Goal: Find specific page/section: Find specific page/section

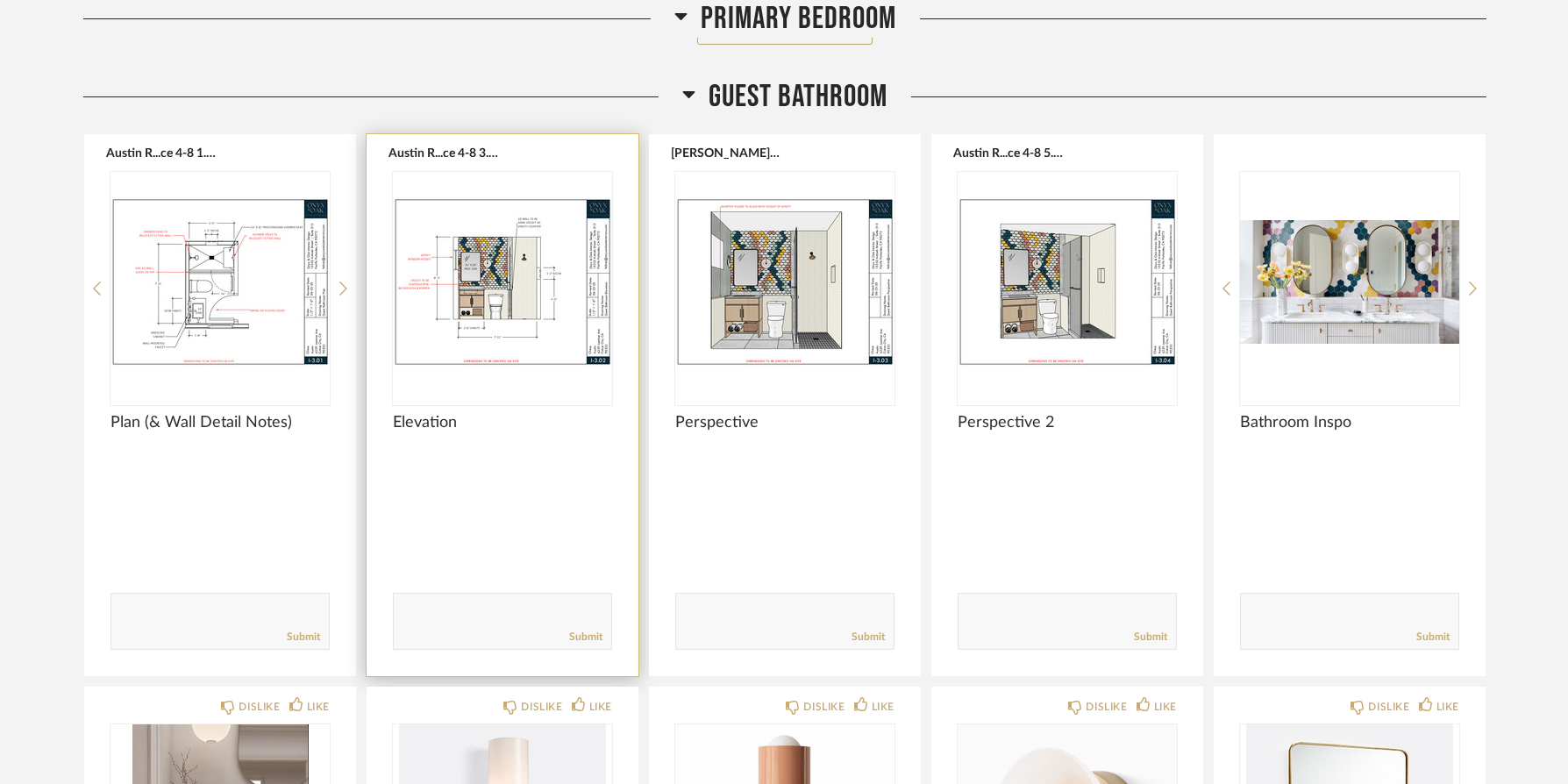
scroll to position [3600, 0]
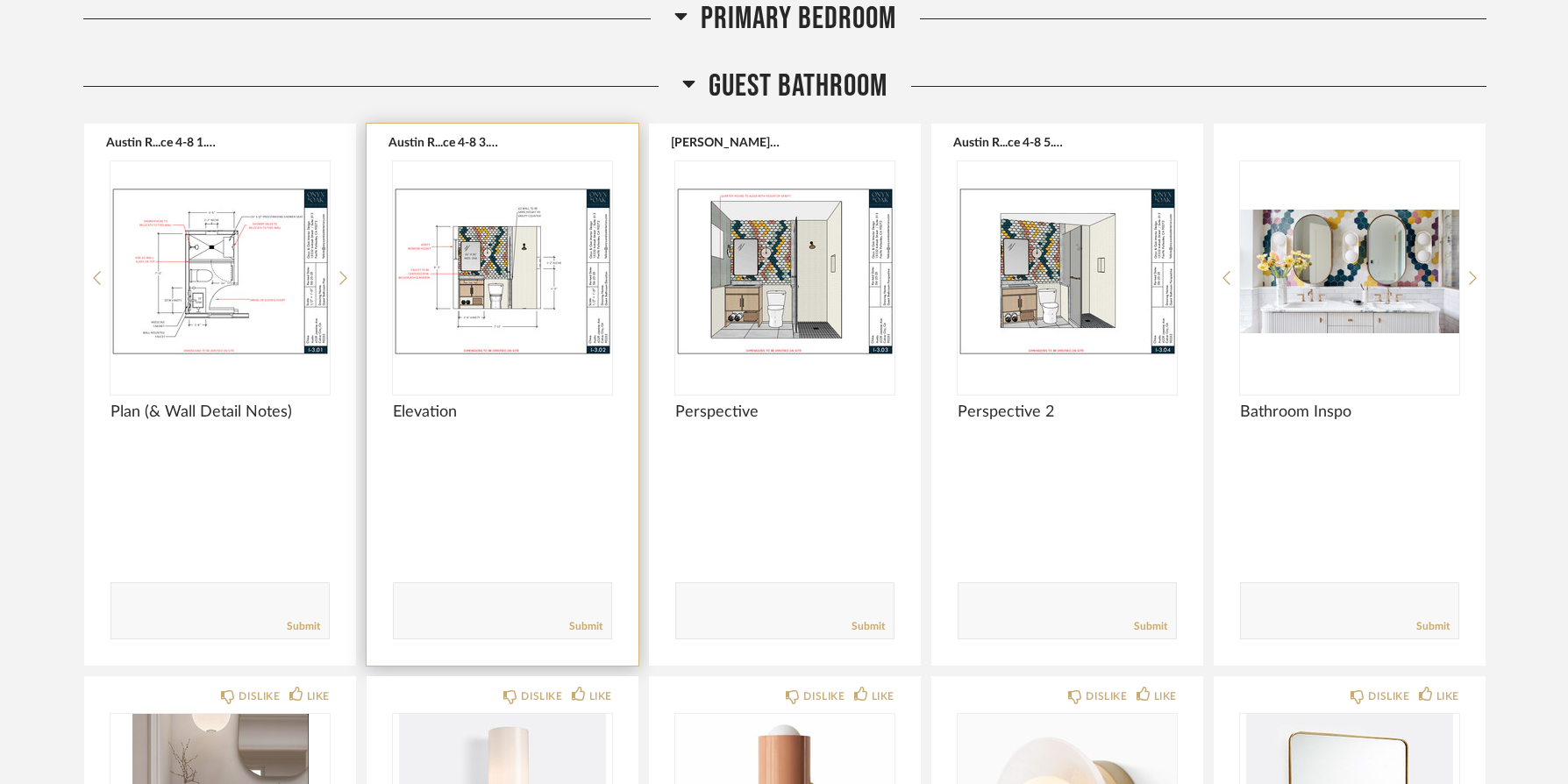
click at [515, 253] on img "0" at bounding box center [502, 271] width 219 height 219
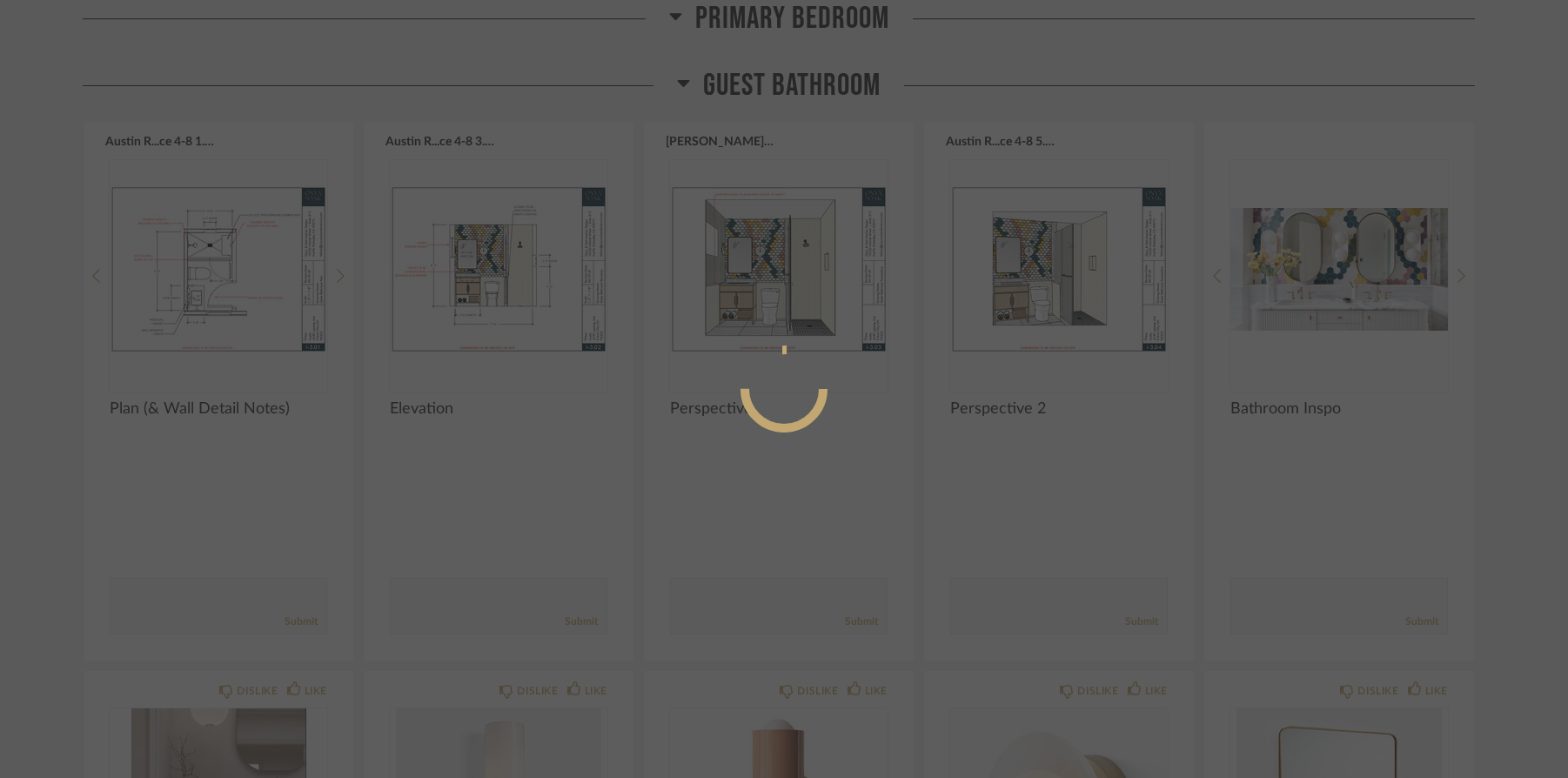
scroll to position [0, 0]
drag, startPoint x: 1538, startPoint y: 283, endPoint x: 1527, endPoint y: 284, distance: 11.0
click at [1538, 283] on div at bounding box center [784, 389] width 1568 height 778
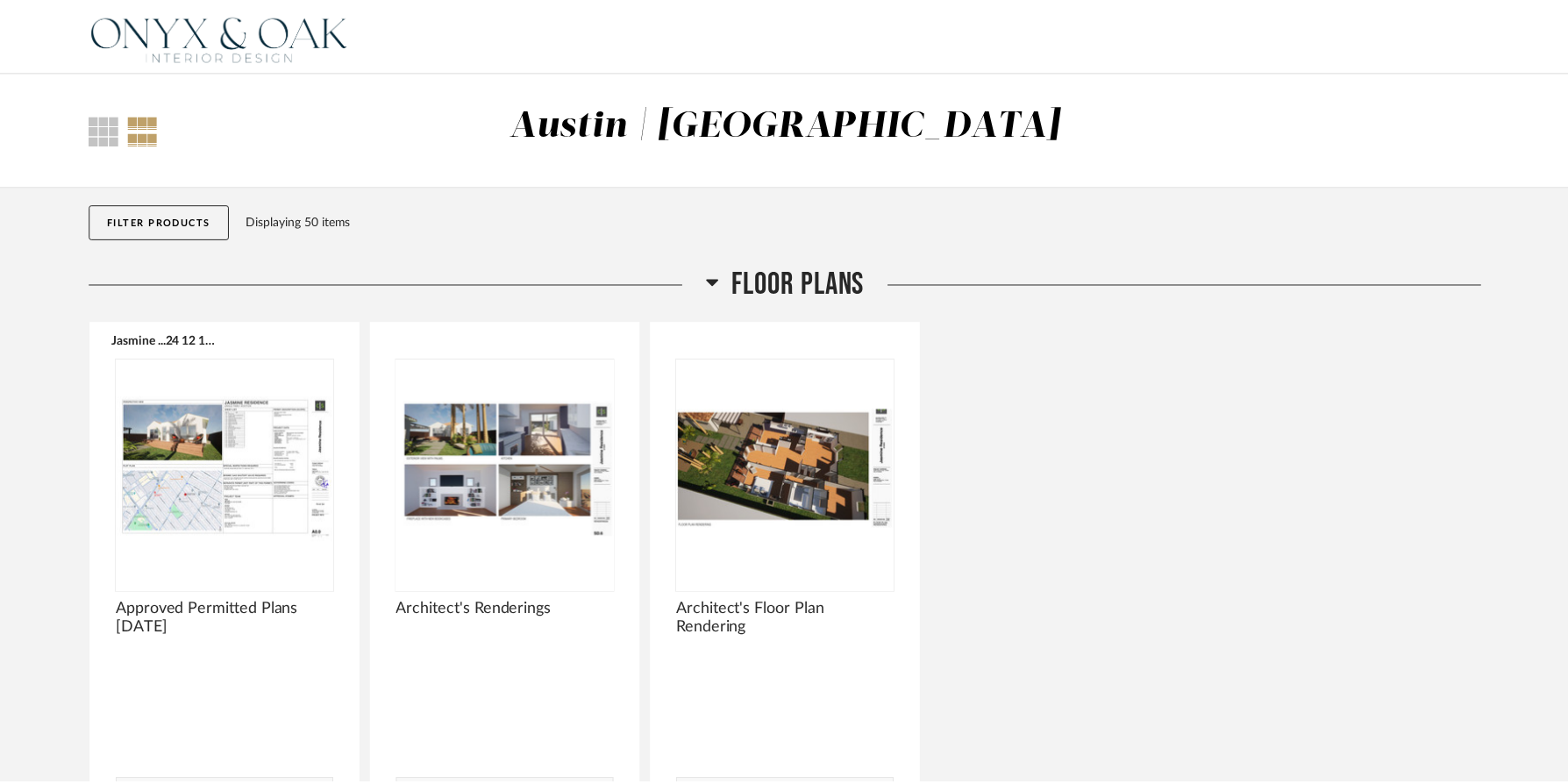
scroll to position [3600, 0]
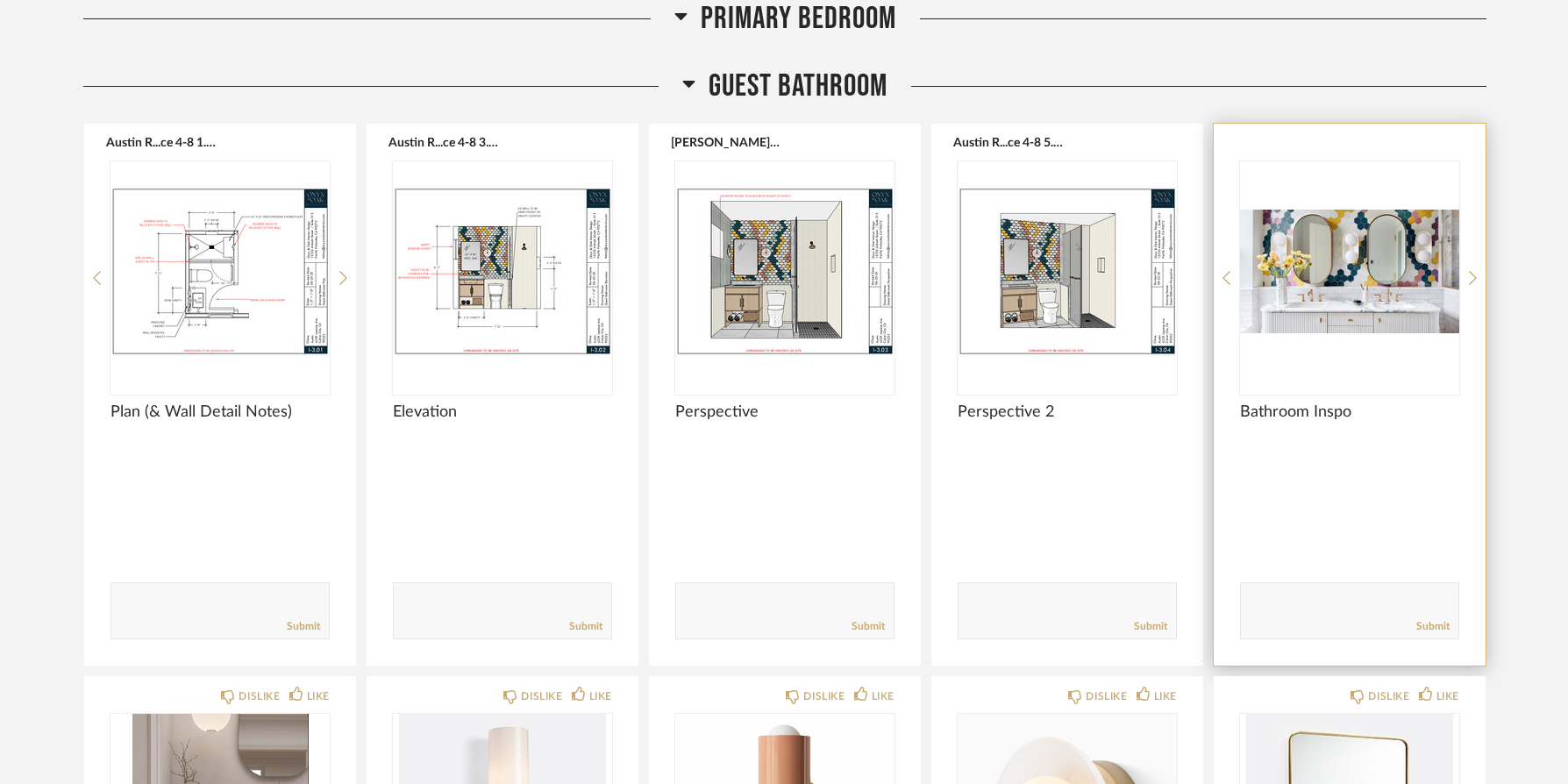
click at [1322, 253] on img "0" at bounding box center [1349, 271] width 219 height 219
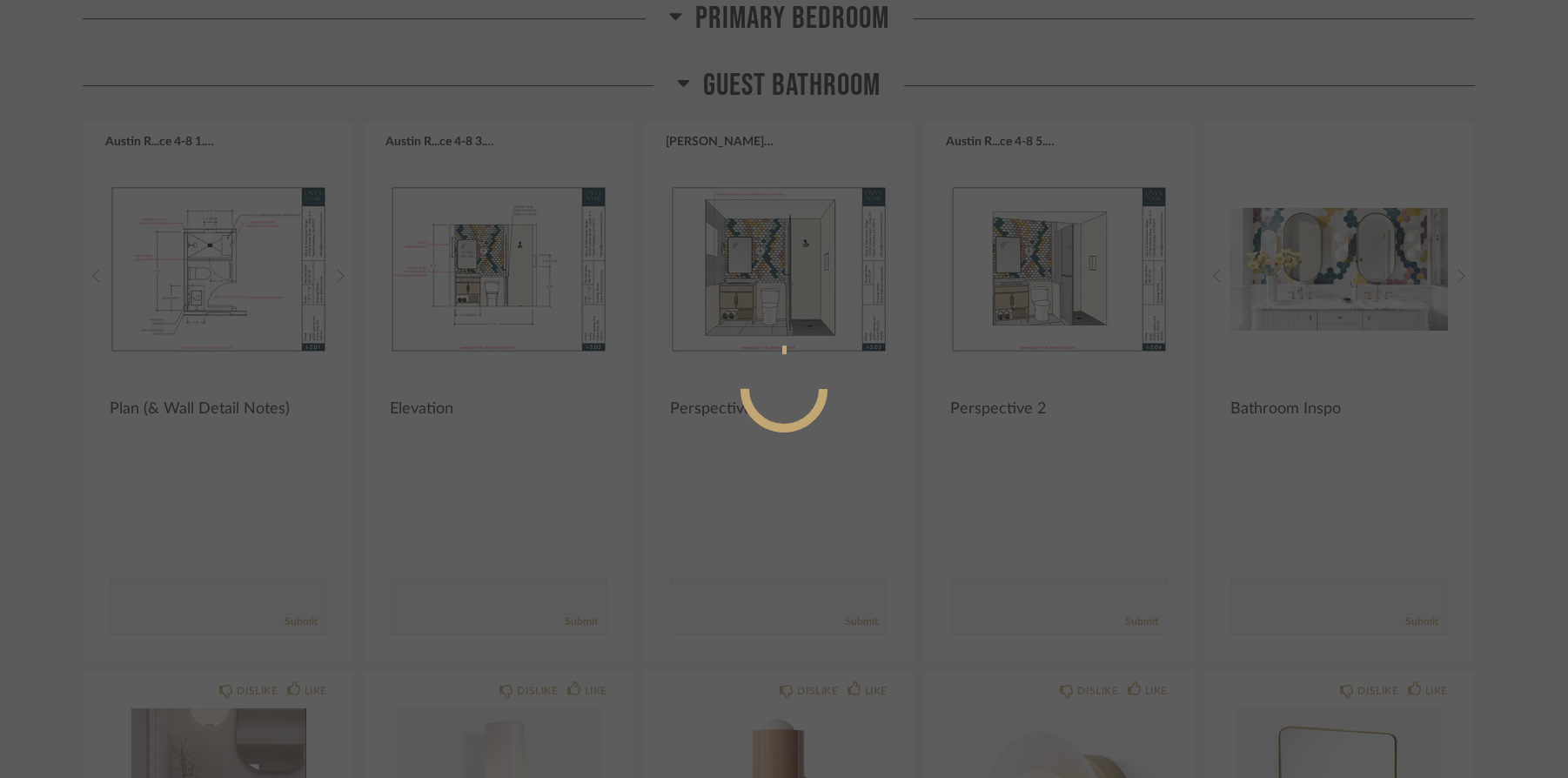
scroll to position [0, 0]
click at [1513, 339] on div at bounding box center [784, 389] width 1568 height 778
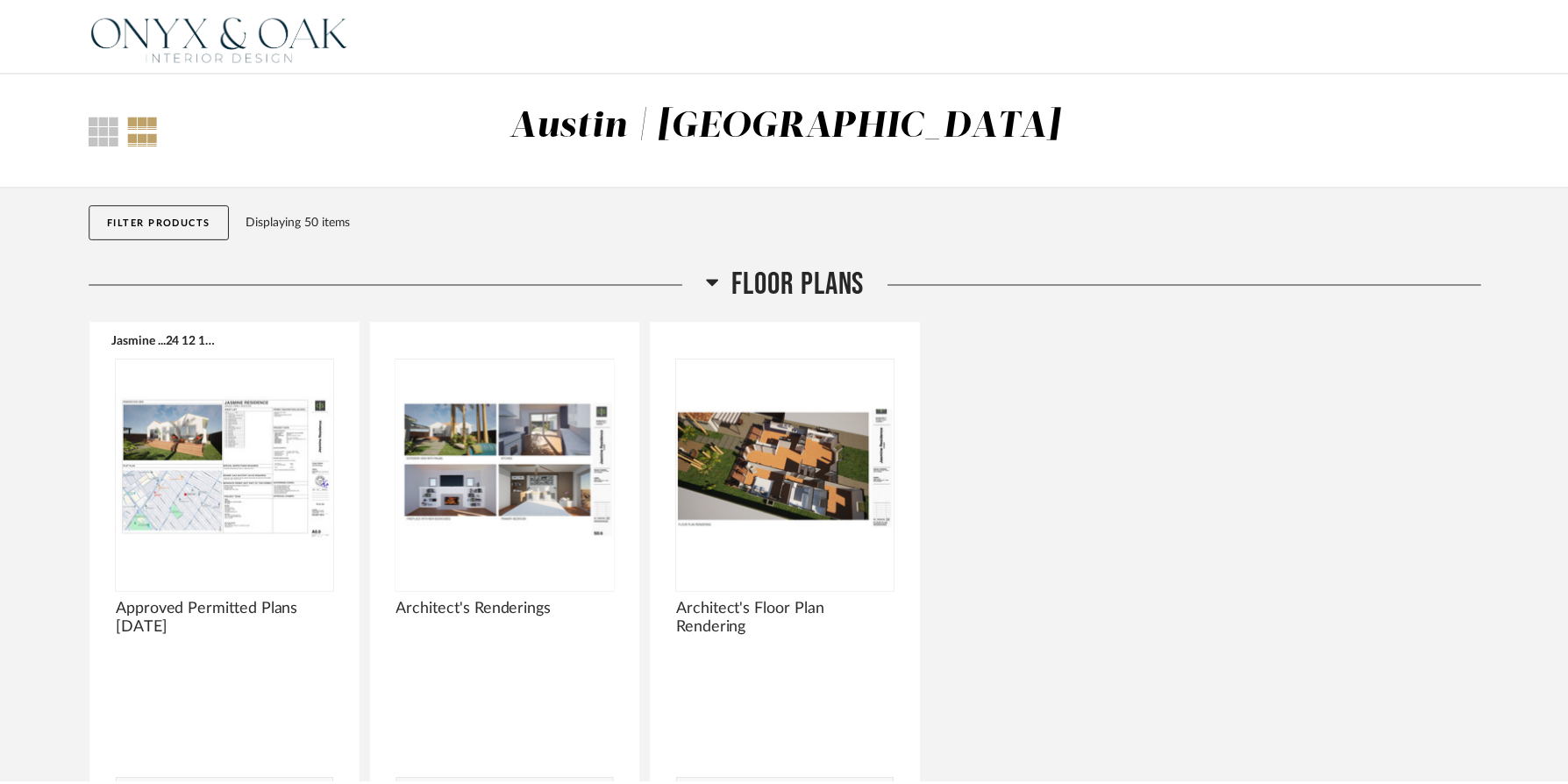
scroll to position [3600, 0]
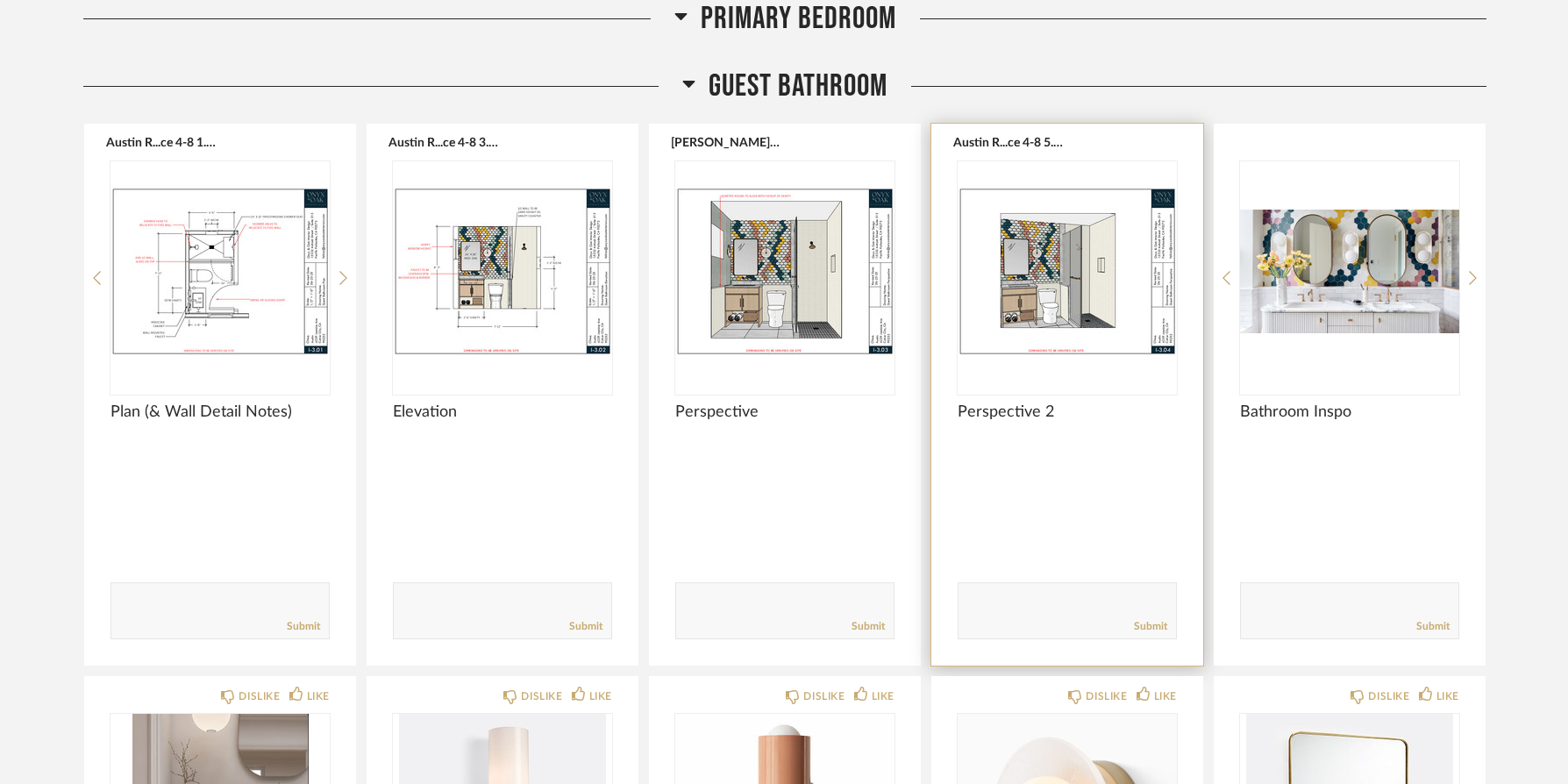
click at [1057, 291] on img "0" at bounding box center [1067, 271] width 219 height 219
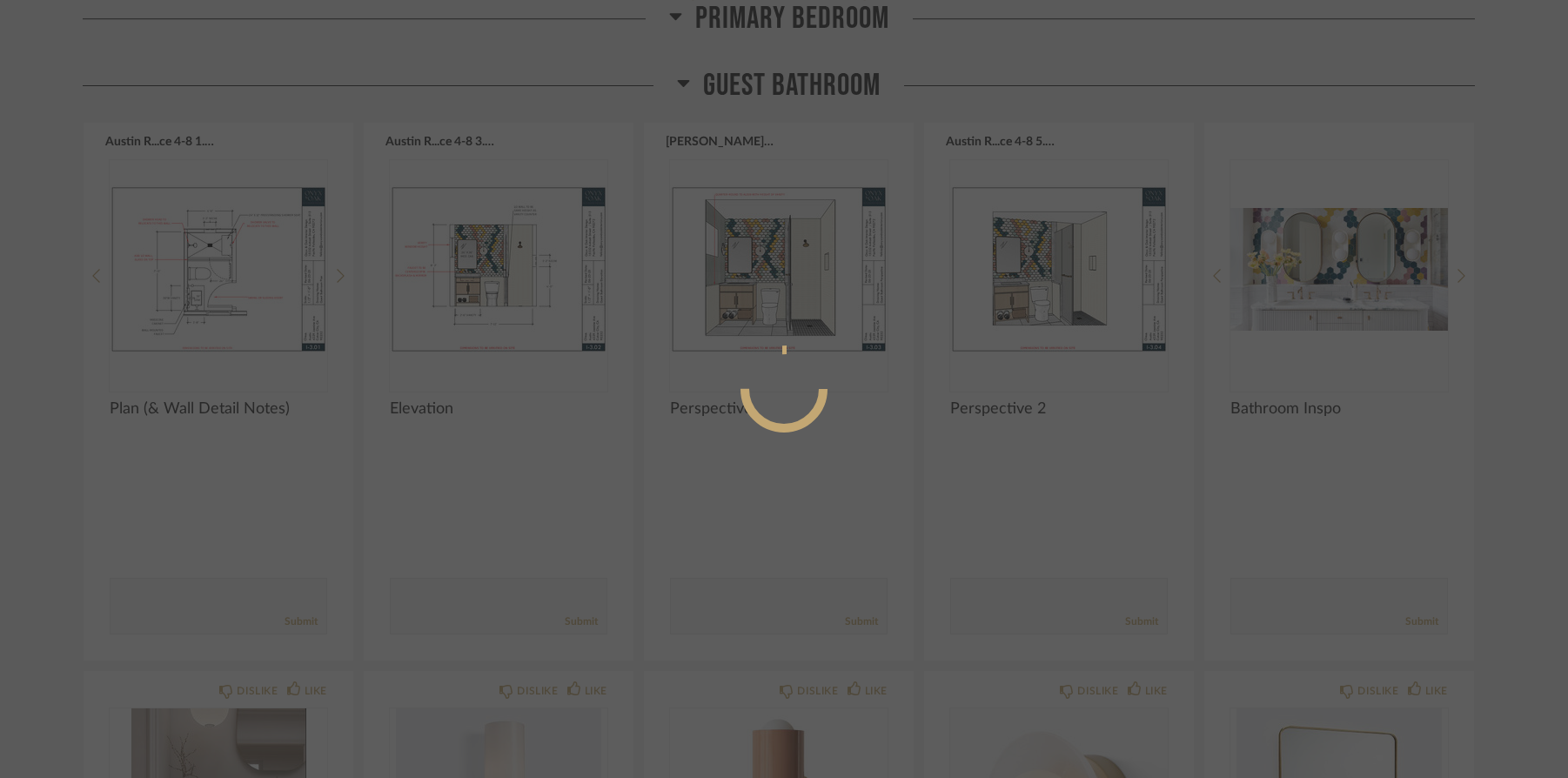
scroll to position [0, 0]
click at [1542, 312] on div at bounding box center [784, 389] width 1568 height 778
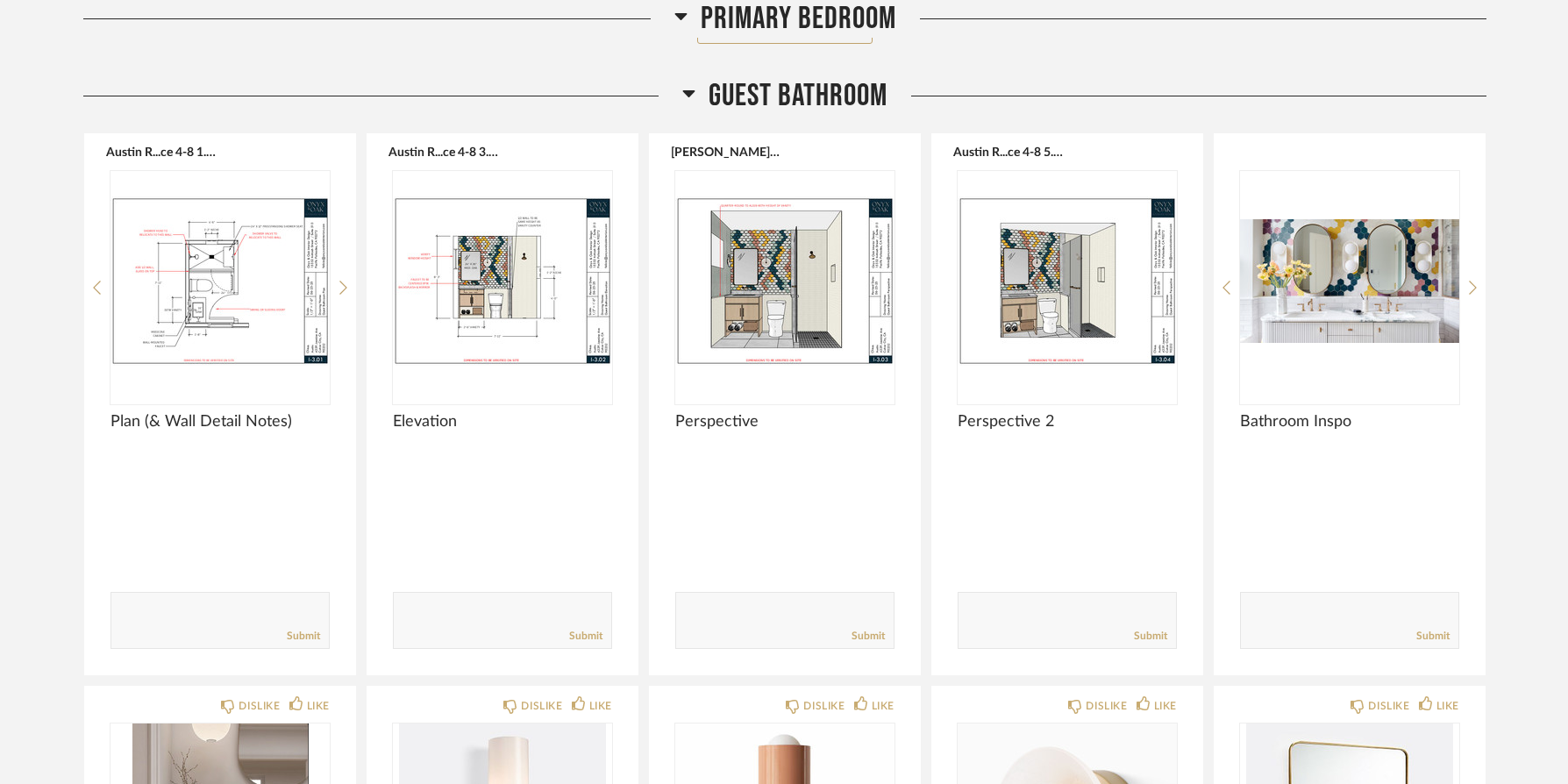
scroll to position [3589, 0]
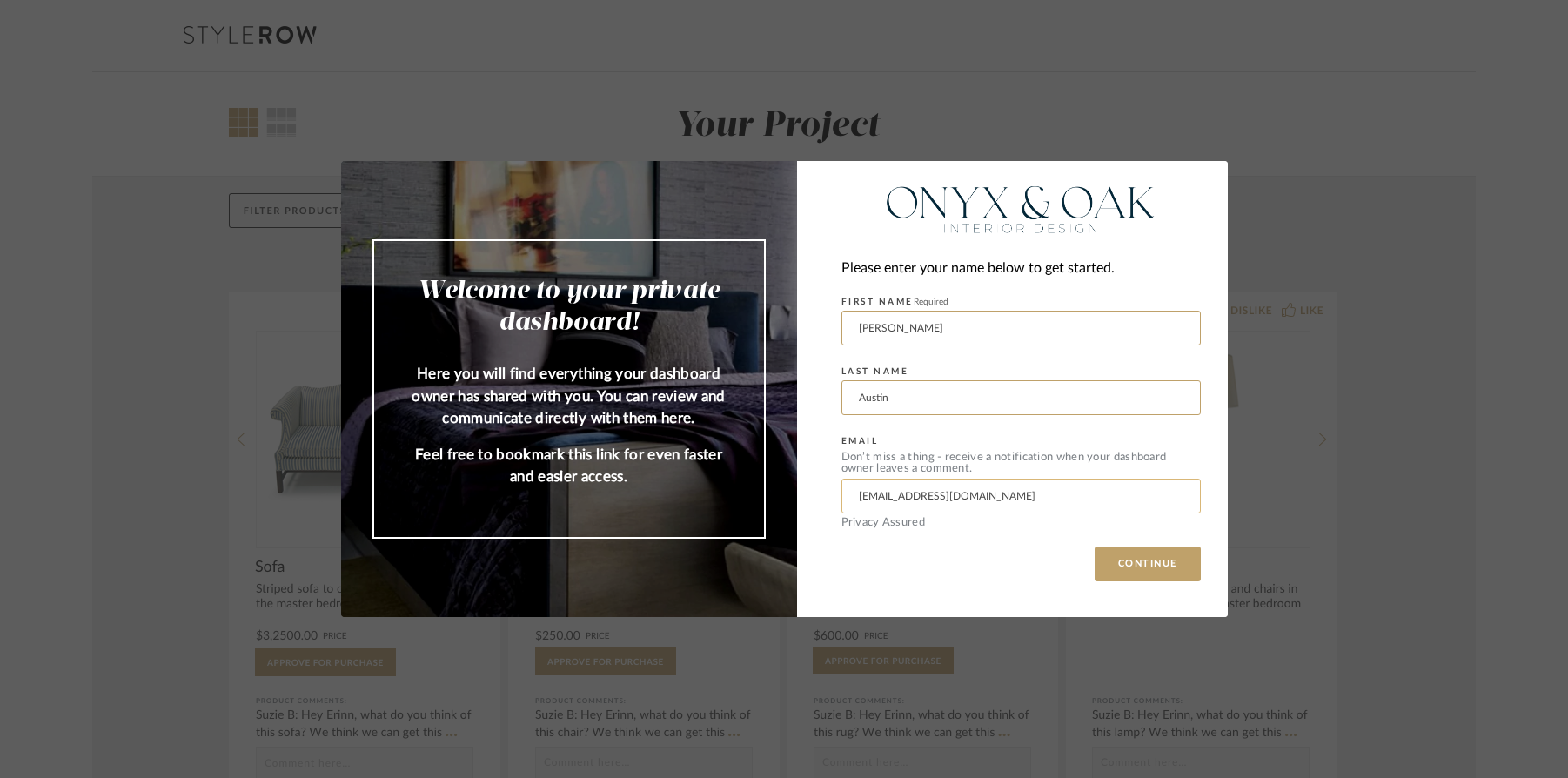
drag, startPoint x: 997, startPoint y: 491, endPoint x: 838, endPoint y: 493, distance: 159.0
click at [1144, 436] on fieldset "EMAIL Don’t miss a thing - receive a notification when your dashboard owner lea…" at bounding box center [1021, 471] width 359 height 85
click at [1142, 566] on button "CONTINUE" at bounding box center [1148, 564] width 106 height 35
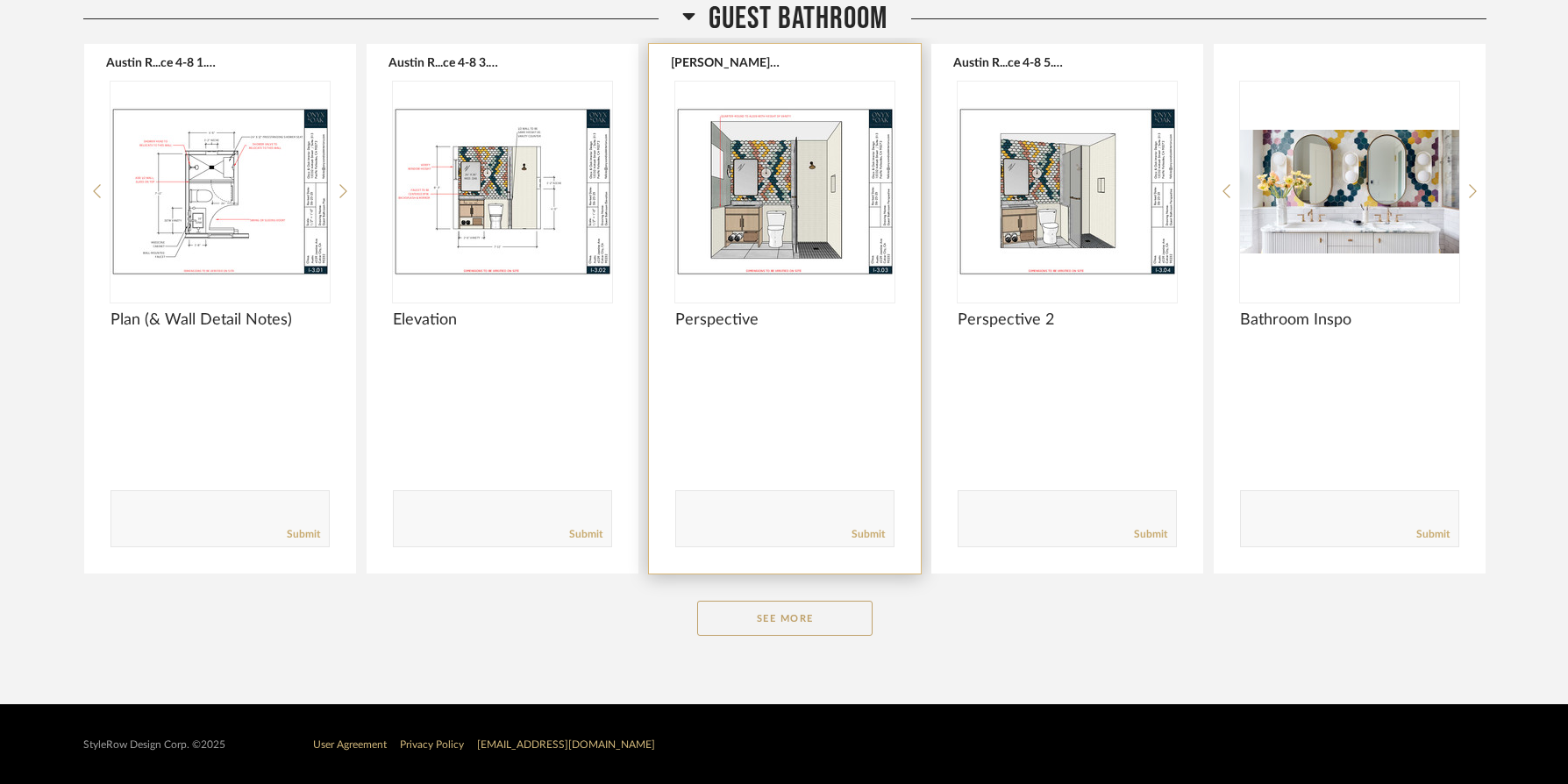
click at [760, 177] on div at bounding box center [785, 191] width 219 height 219
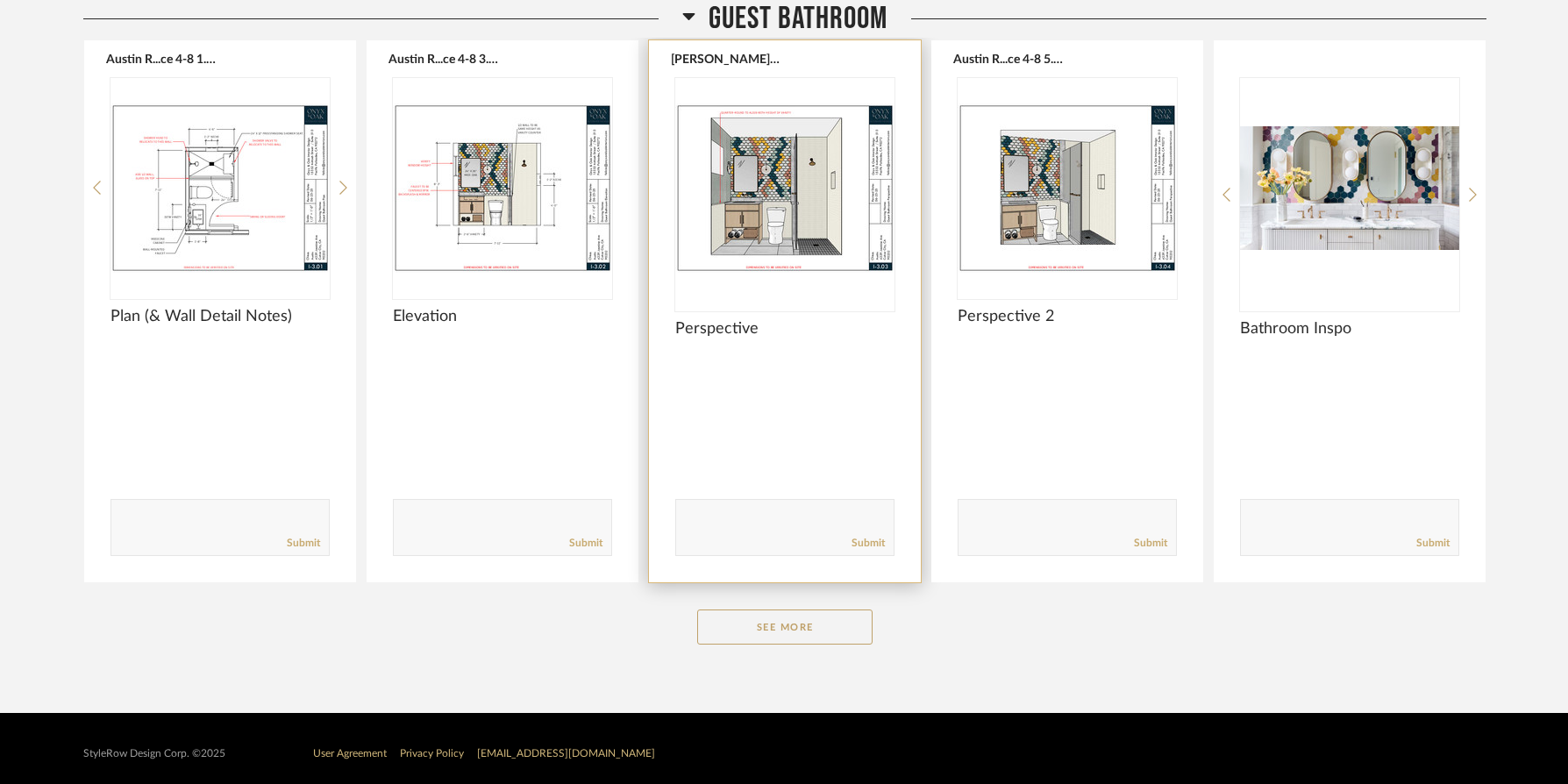
scroll to position [3631, 0]
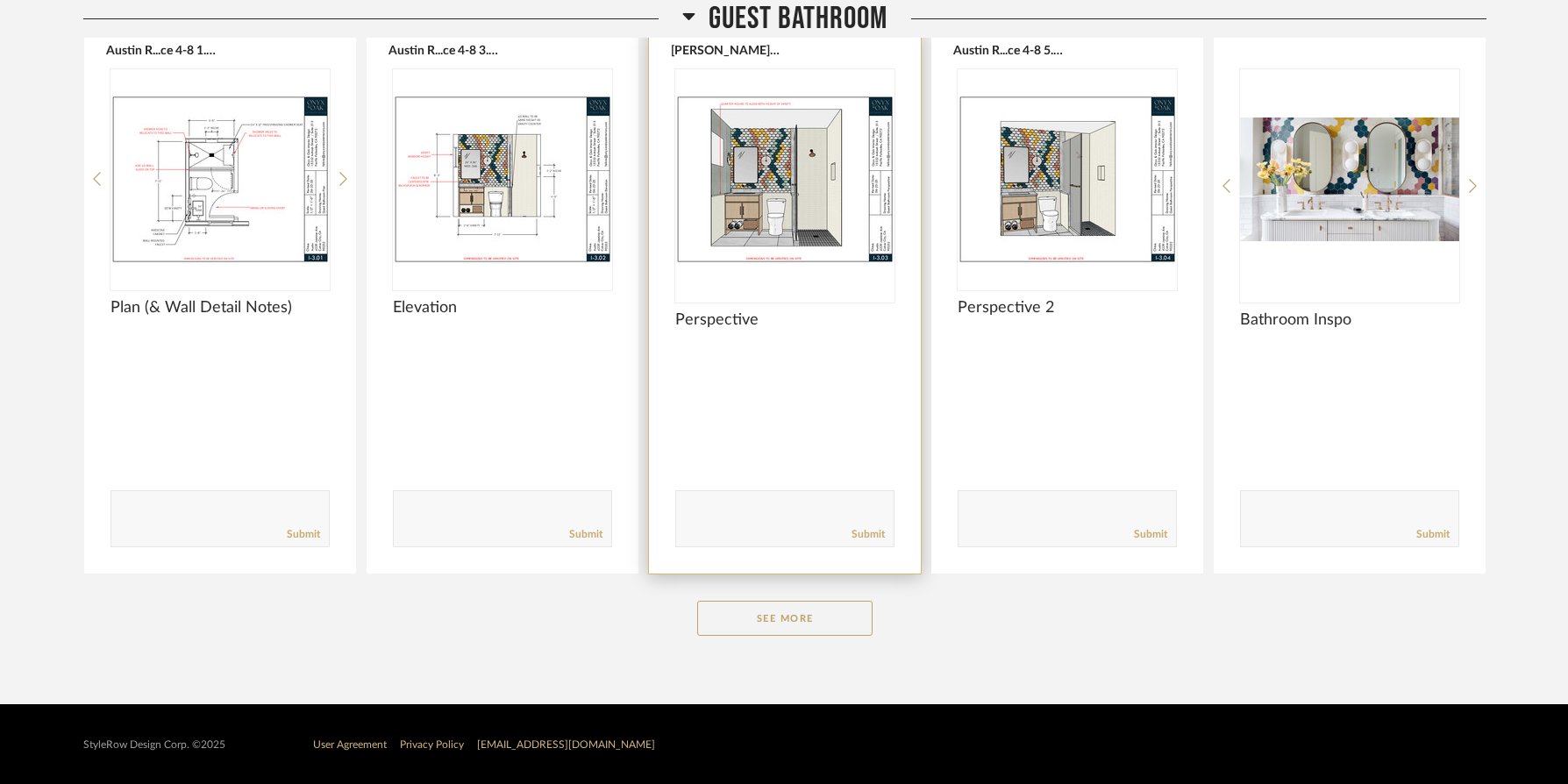
click at [782, 187] on img "0" at bounding box center [785, 179] width 219 height 219
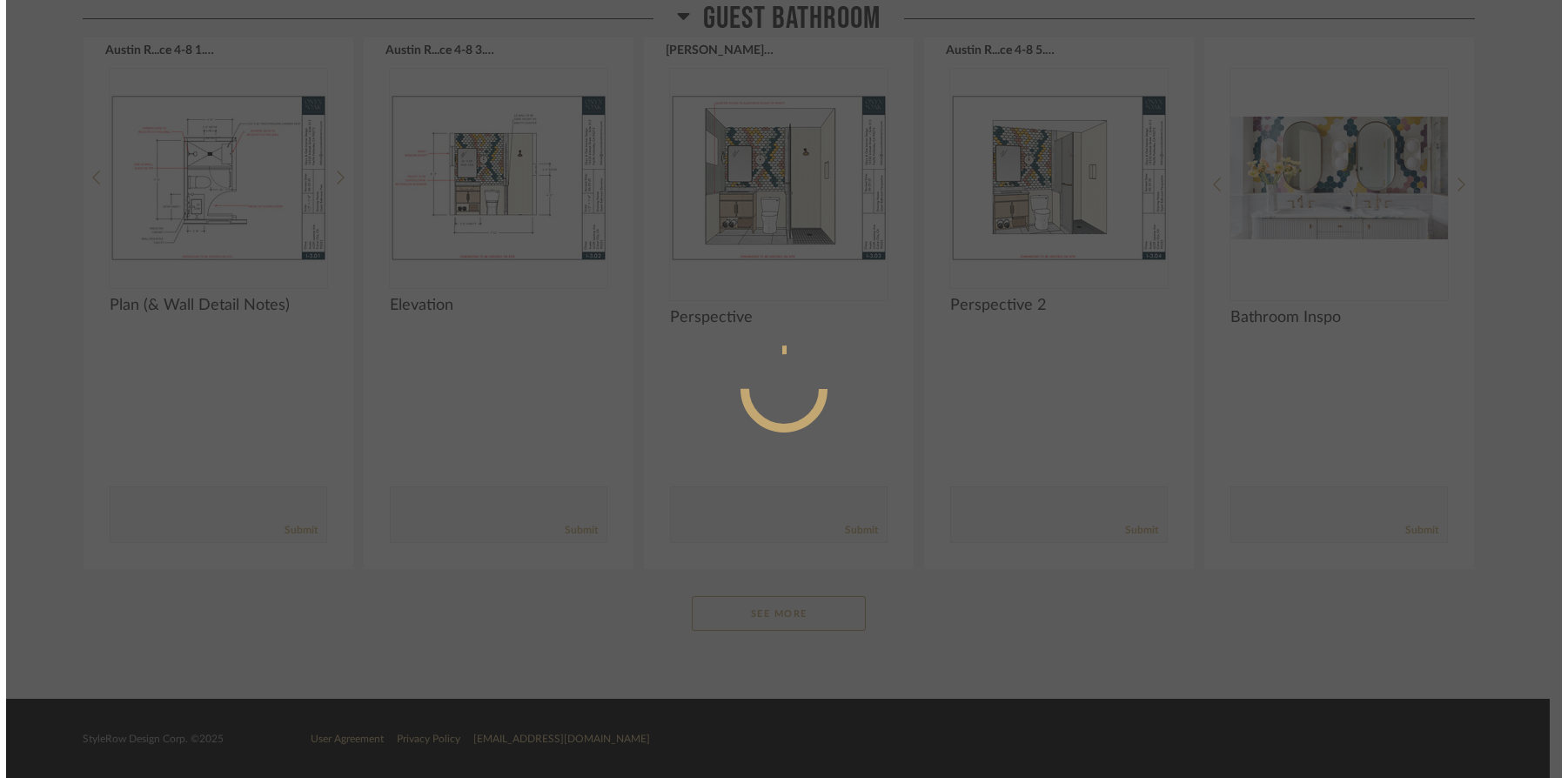
scroll to position [0, 0]
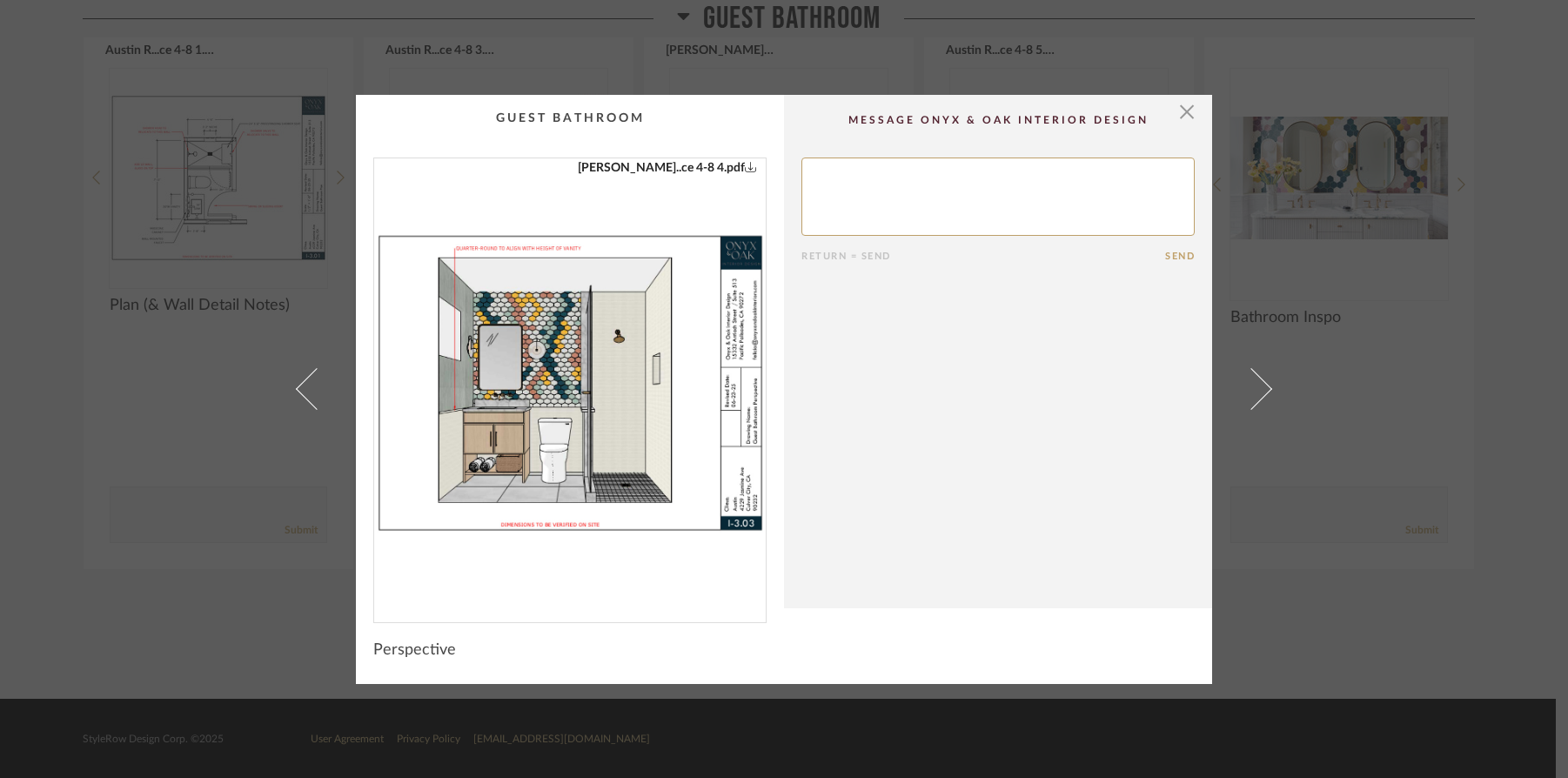
click at [556, 436] on img "0" at bounding box center [570, 384] width 392 height 450
click at [1434, 329] on div "× Austin R...ce 4-8 4.pdf Return = Send Send Perspective" at bounding box center [784, 389] width 1568 height 778
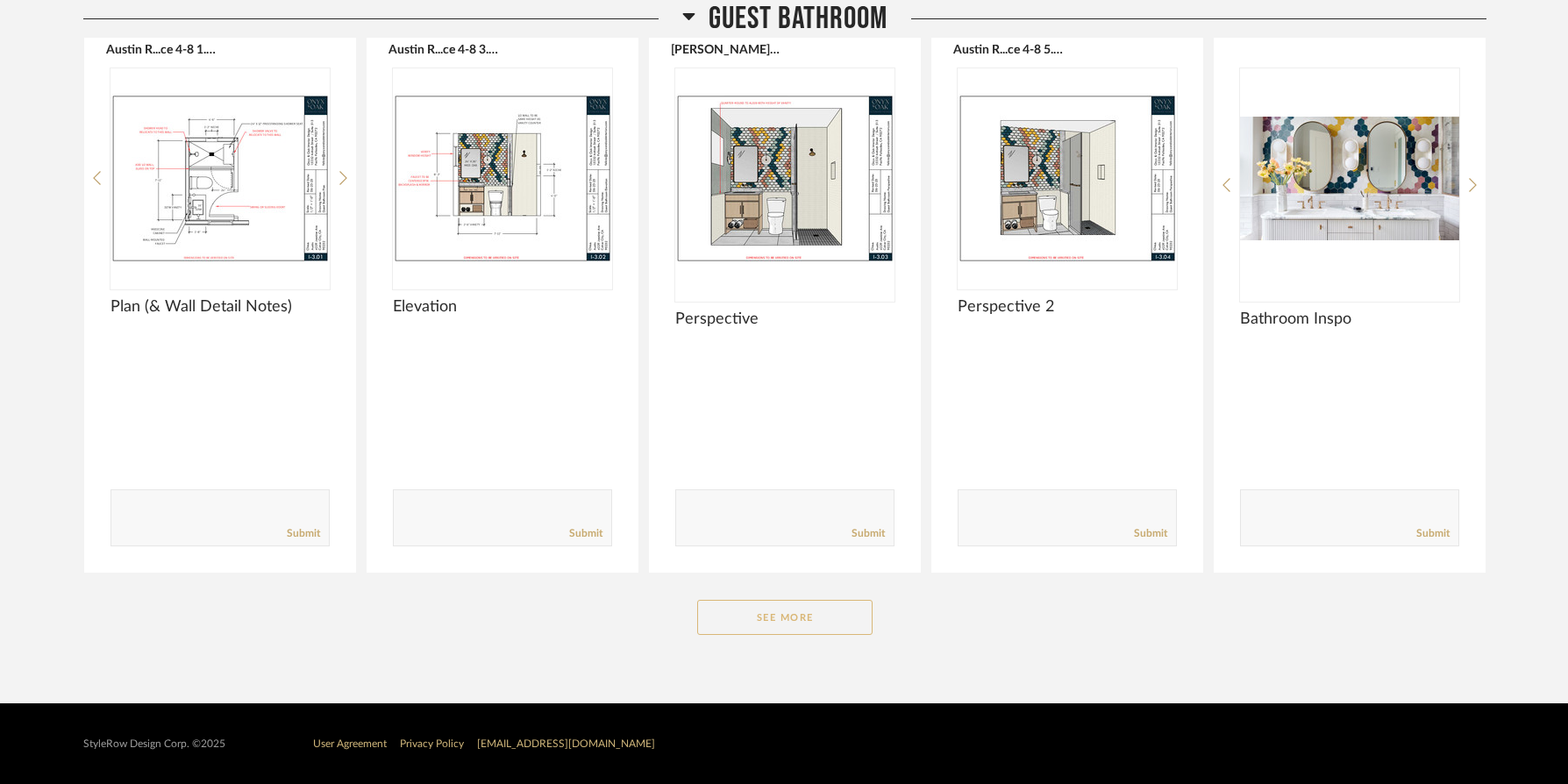
scroll to position [3631, 0]
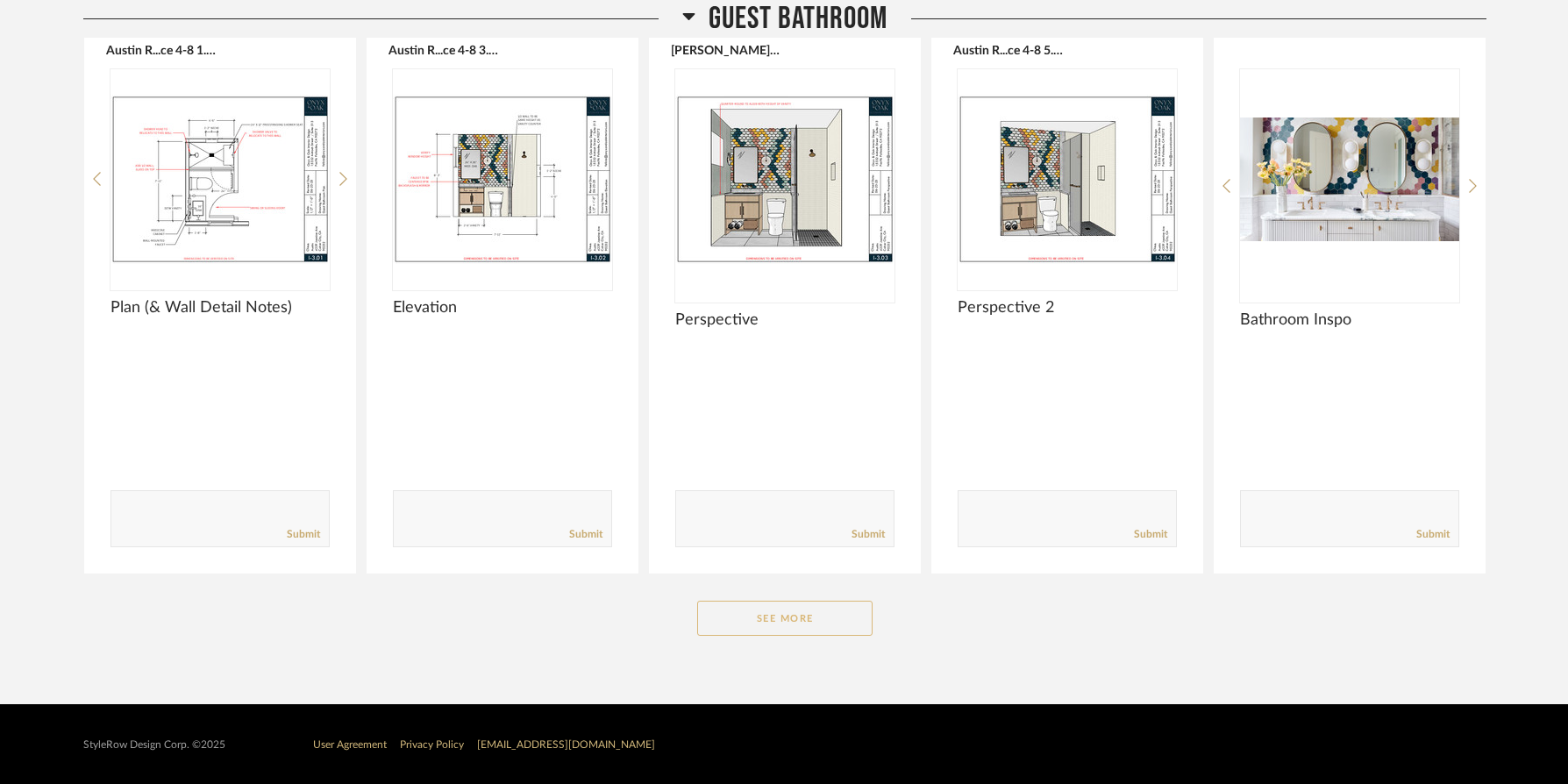
click at [818, 621] on button "See More" at bounding box center [785, 618] width 175 height 35
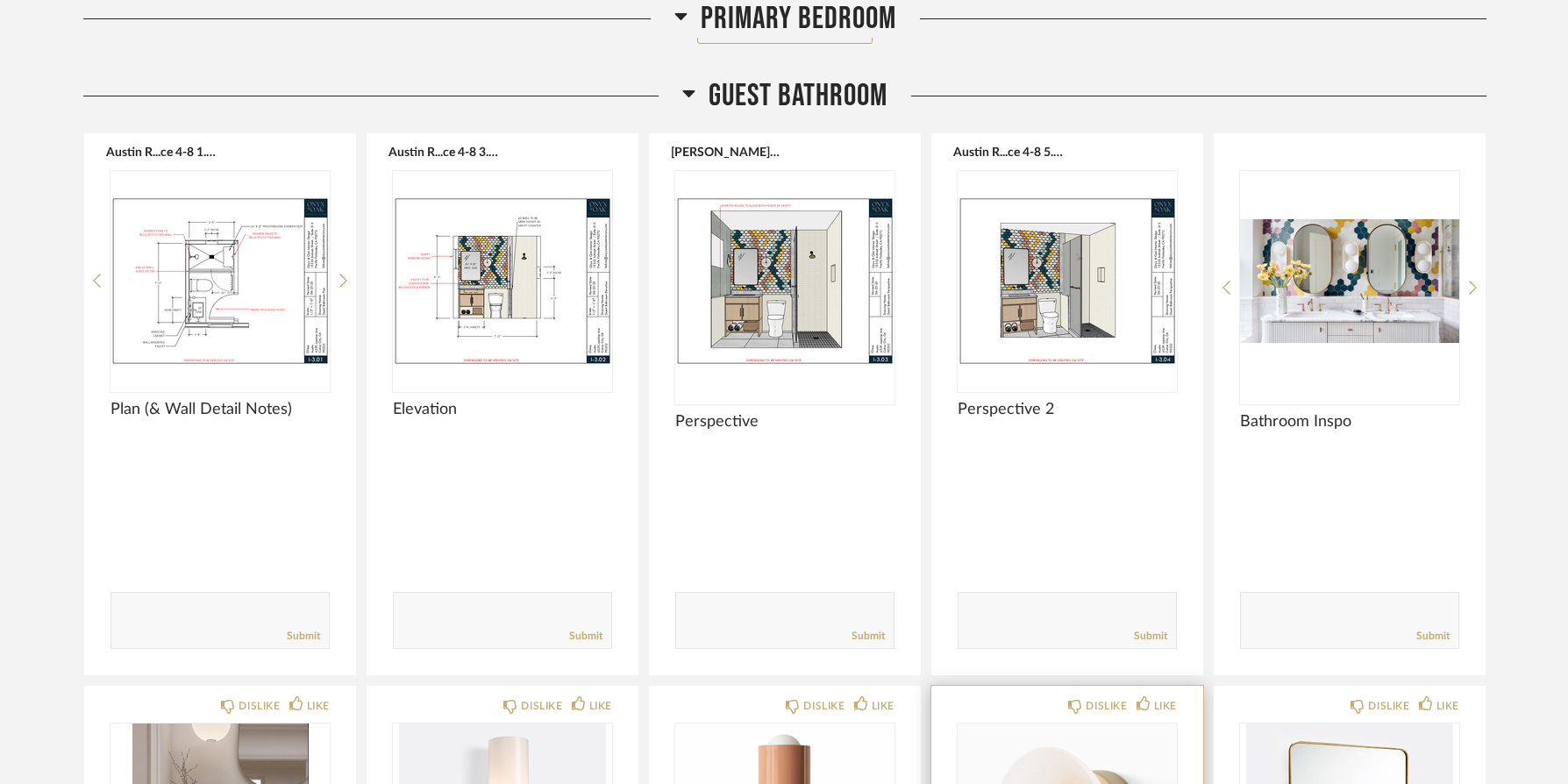
scroll to position [3522, 0]
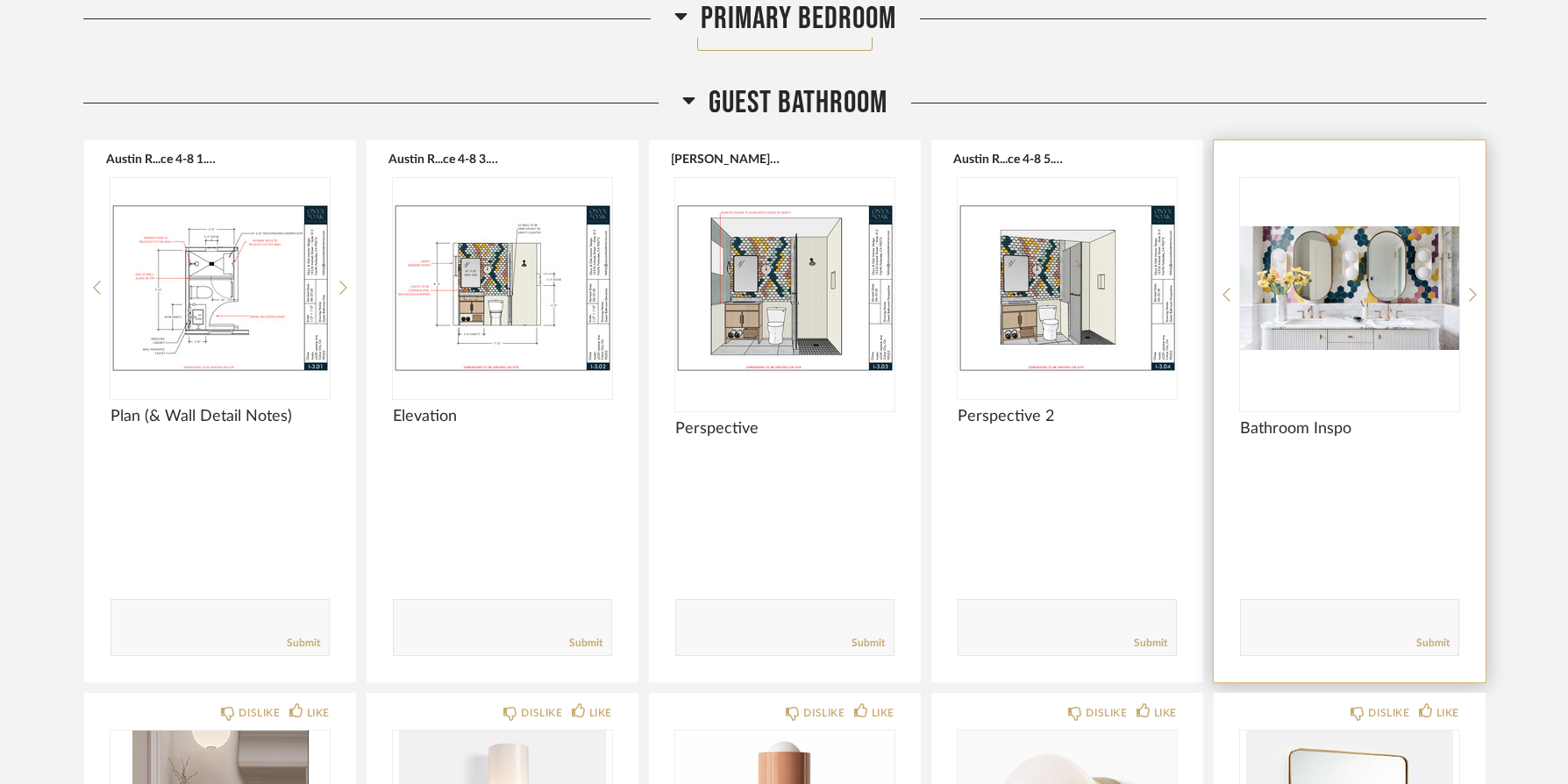
click at [1335, 319] on img "0" at bounding box center [1349, 287] width 219 height 219
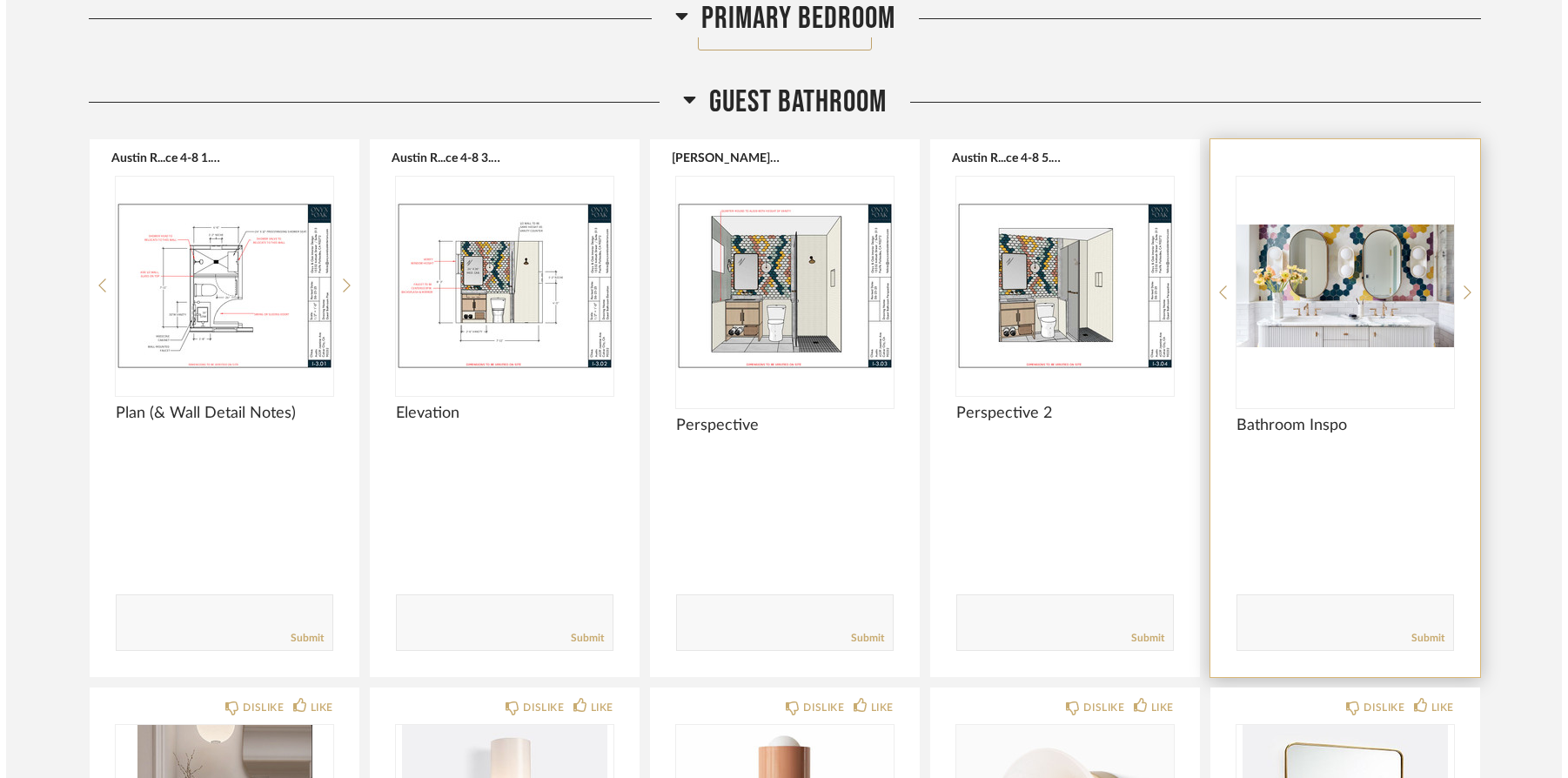
scroll to position [0, 0]
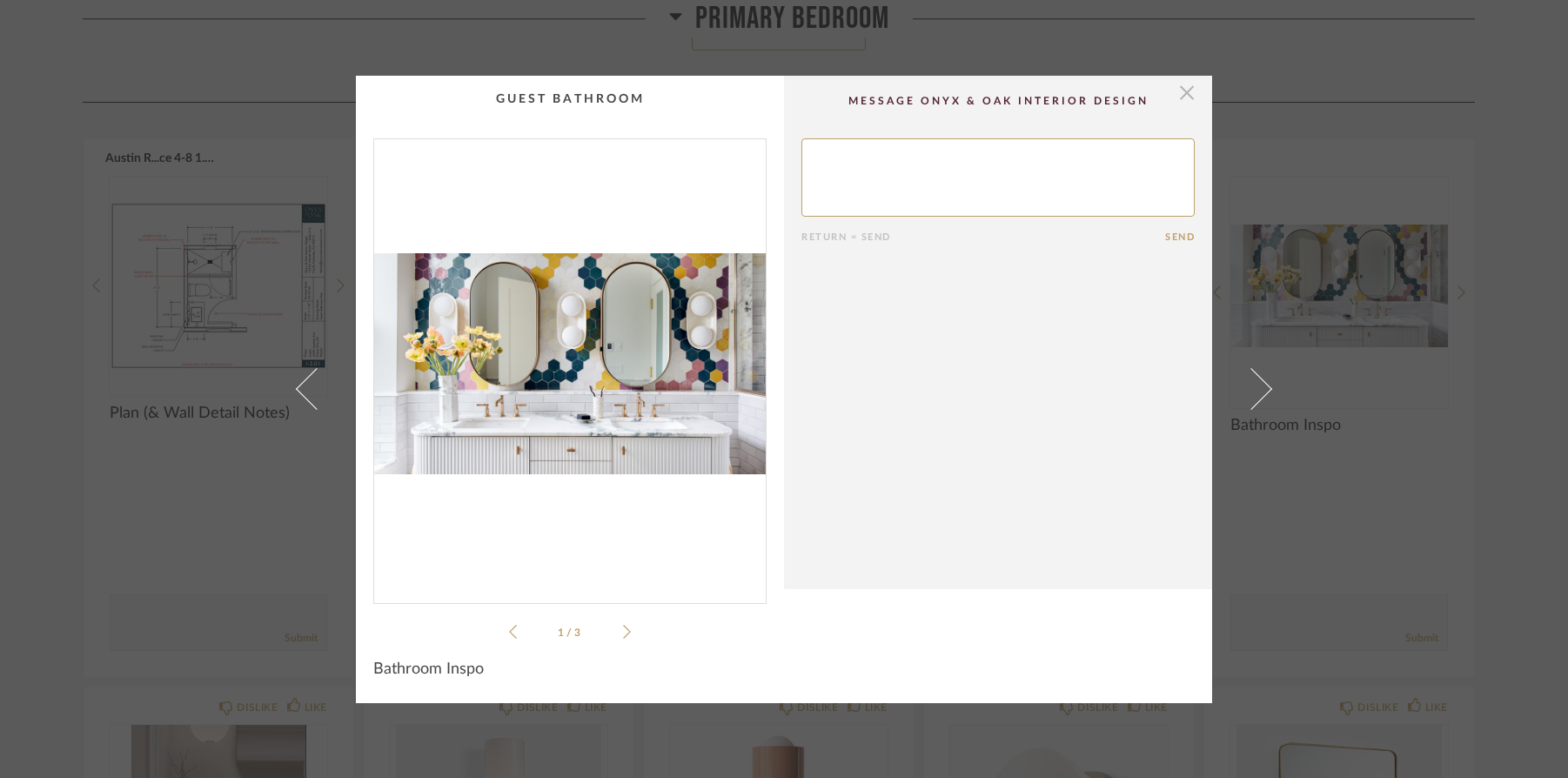
click at [1185, 94] on span "button" at bounding box center [1186, 92] width 35 height 35
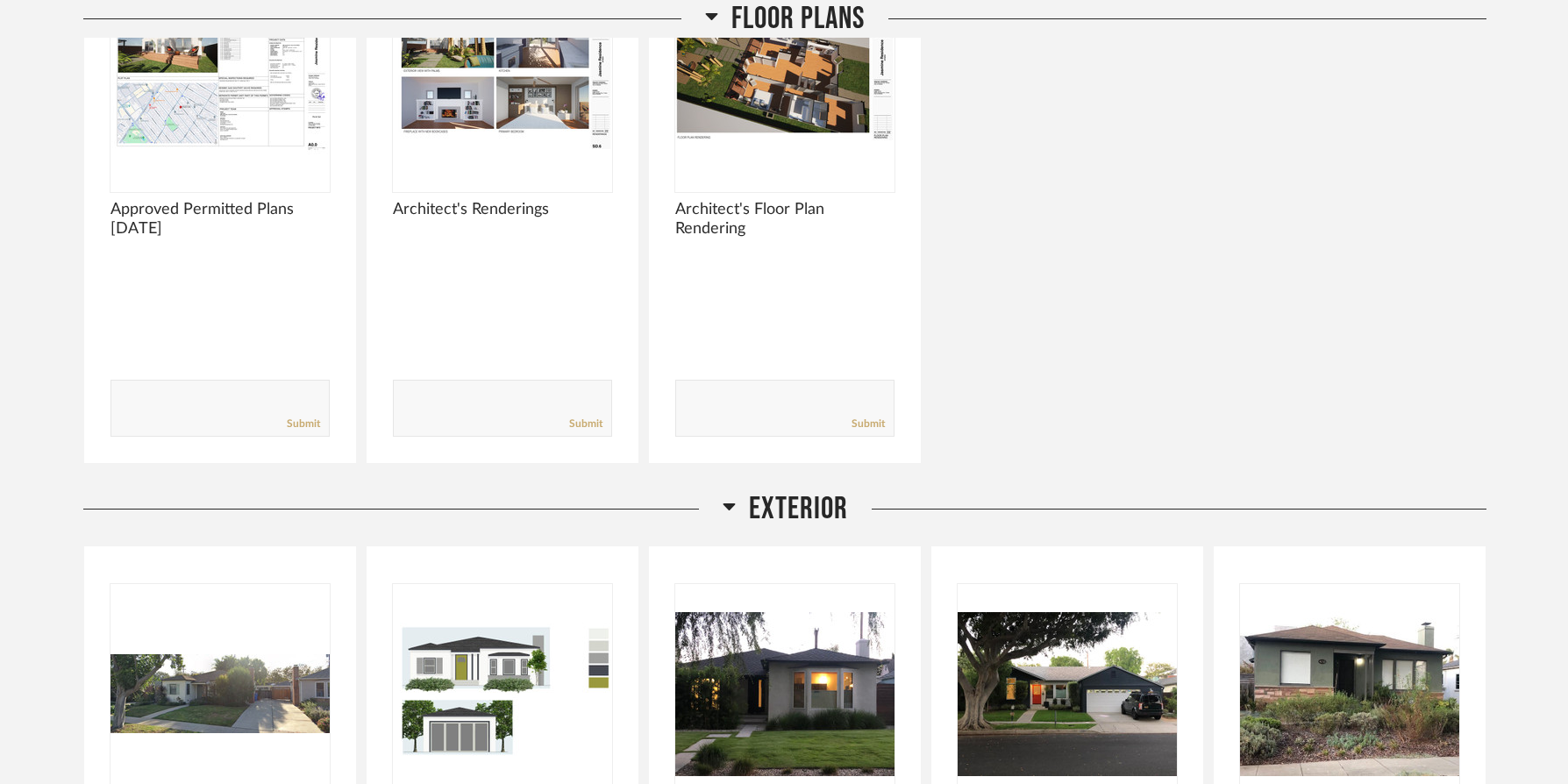
scroll to position [395, 0]
